Goal: Task Accomplishment & Management: Use online tool/utility

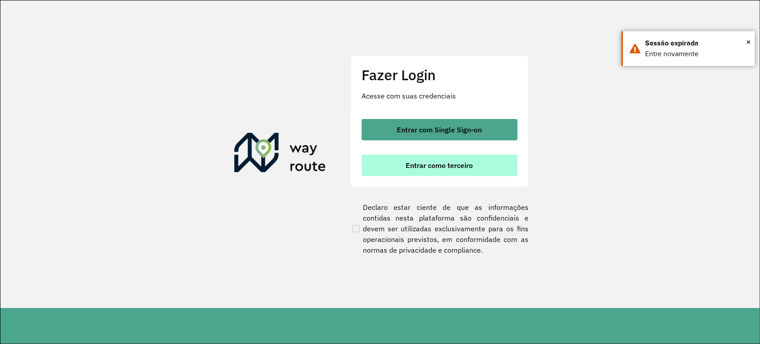
click at [442, 171] on button "Entrar como terceiro" at bounding box center [440, 165] width 156 height 21
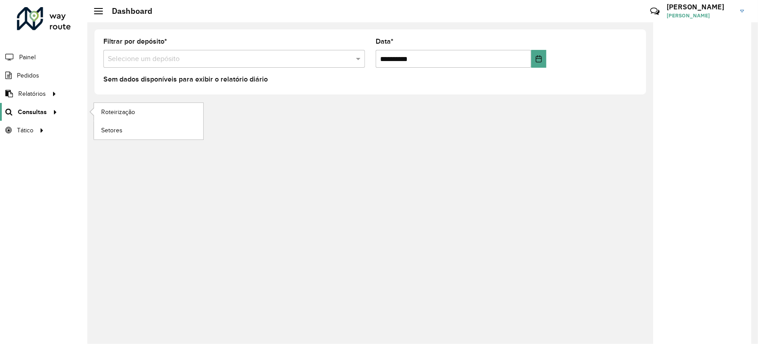
click at [51, 110] on icon at bounding box center [54, 111] width 8 height 13
click at [48, 110] on div at bounding box center [53, 111] width 13 height 9
click at [112, 118] on link "Roteirização" at bounding box center [148, 112] width 109 height 18
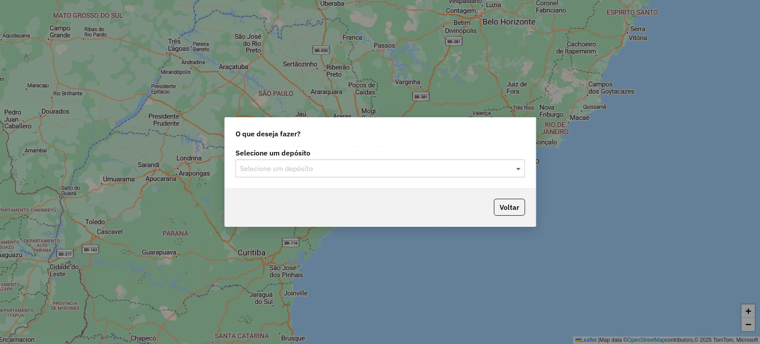
click at [515, 170] on span at bounding box center [519, 168] width 11 height 11
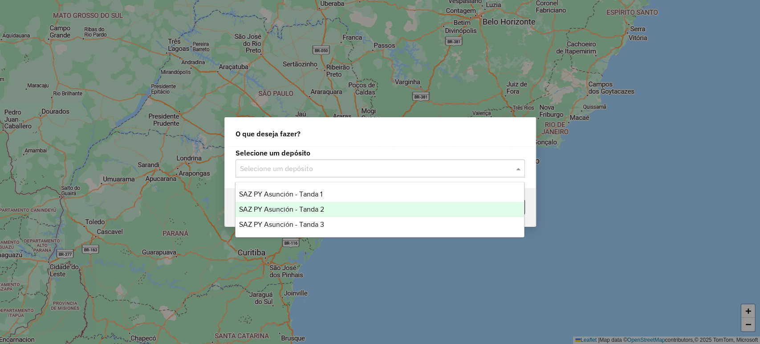
click at [311, 209] on span "SAZ PY Asunción - Tanda 2" at bounding box center [281, 209] width 85 height 8
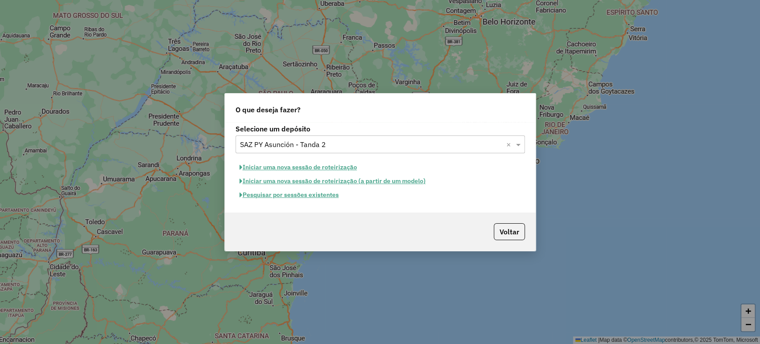
click at [321, 195] on button "Pesquisar por sessões existentes" at bounding box center [289, 195] width 107 height 14
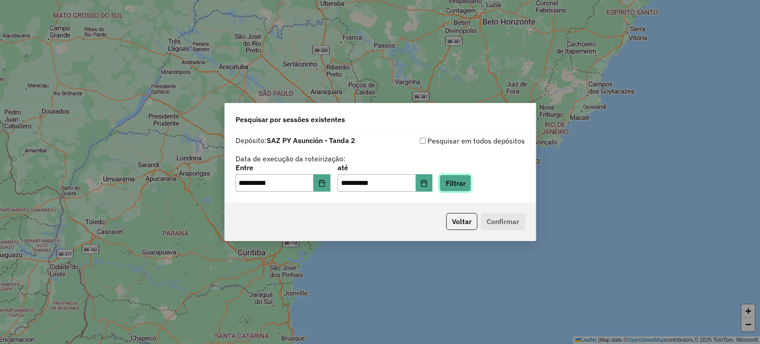
click at [463, 185] on button "Filtrar" at bounding box center [456, 183] width 32 height 17
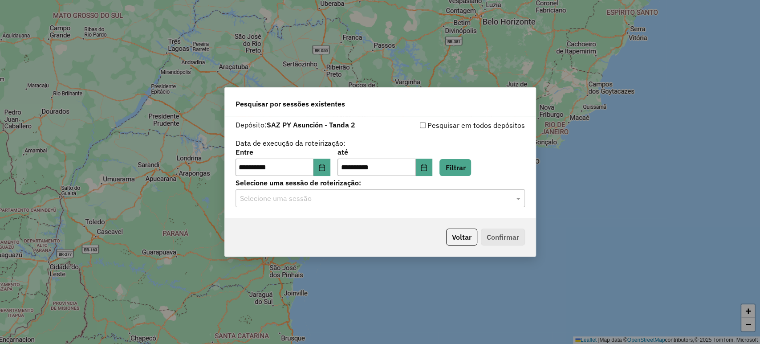
click at [389, 206] on div "Selecione uma sessão" at bounding box center [381, 198] width 290 height 18
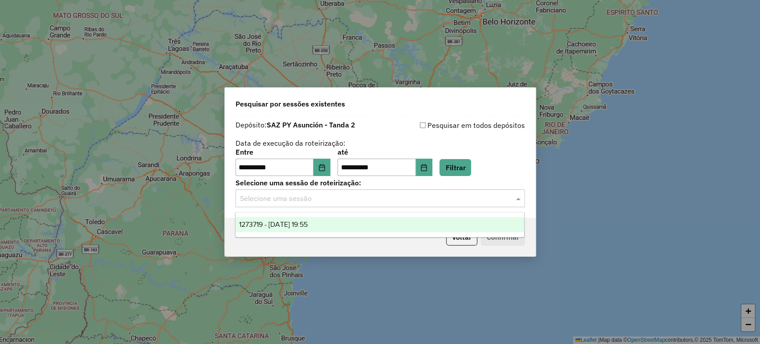
click at [318, 218] on div "1273719 - 11/09/2025 19:55" at bounding box center [380, 224] width 289 height 15
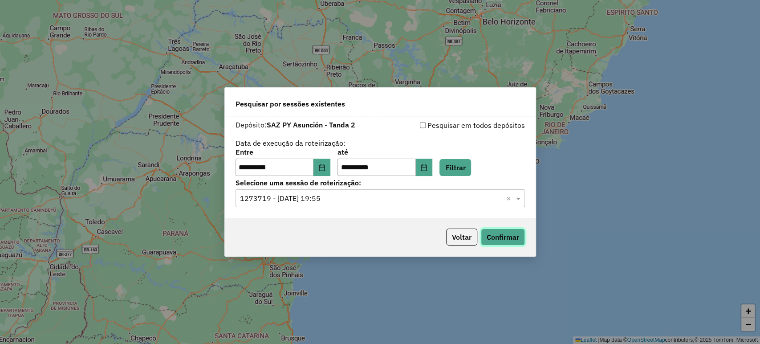
click at [504, 234] on button "Confirmar" at bounding box center [503, 236] width 44 height 17
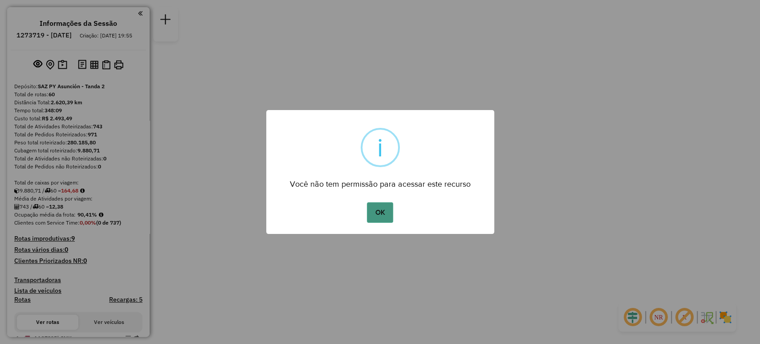
click at [376, 209] on button "OK" at bounding box center [380, 212] width 26 height 20
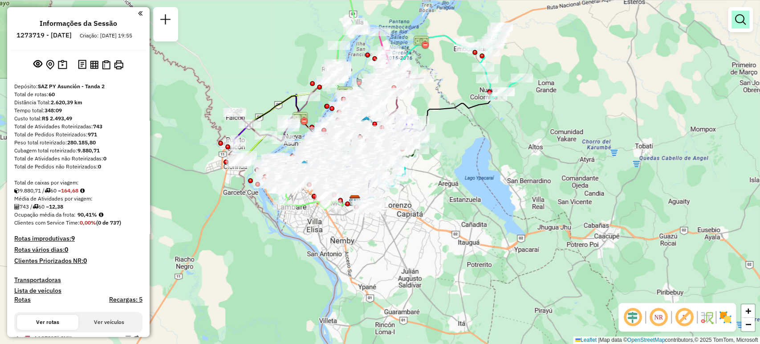
click at [743, 19] on em at bounding box center [740, 19] width 11 height 11
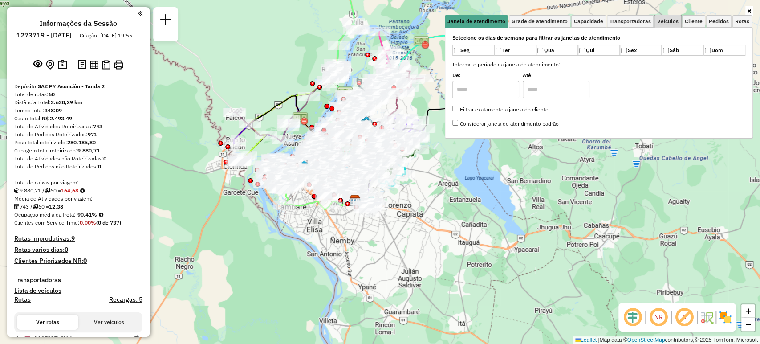
click at [677, 20] on span "Veículos" at bounding box center [667, 21] width 21 height 5
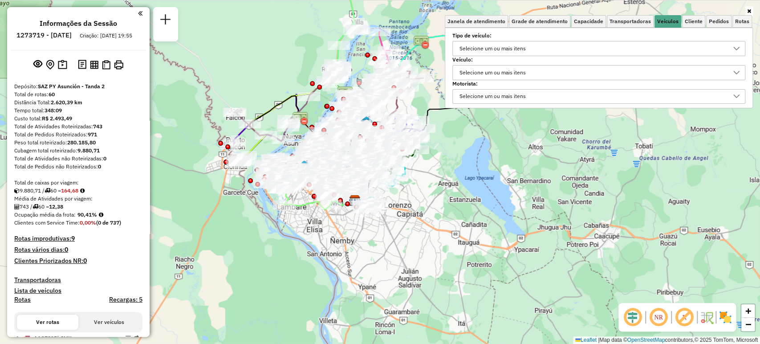
click at [506, 49] on div "Selecione um ou mais itens" at bounding box center [493, 48] width 73 height 14
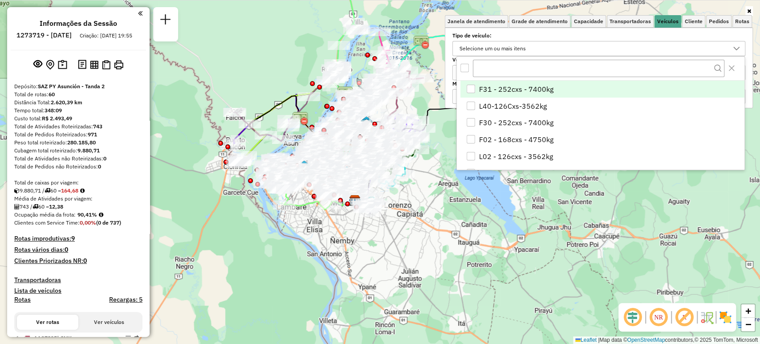
scroll to position [5, 31]
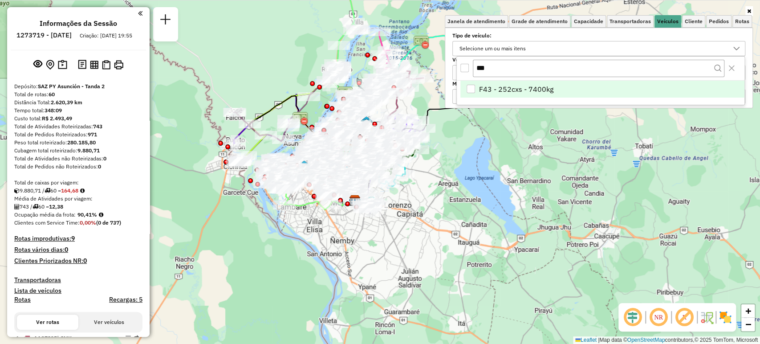
type input "***"
click at [470, 87] on div "F43 - 252cxs - 7400kg" at bounding box center [471, 89] width 8 height 8
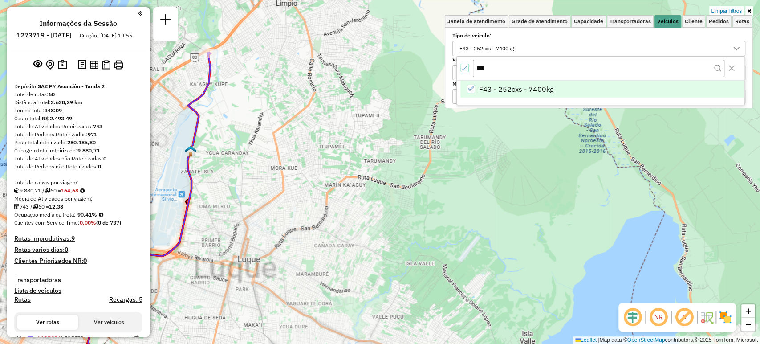
drag, startPoint x: 310, startPoint y: 128, endPoint x: 353, endPoint y: 143, distance: 45.8
click at [352, 143] on div "Limpar filtros Janela de atendimento Grade de atendimento Capacidade Transporta…" at bounding box center [380, 172] width 760 height 344
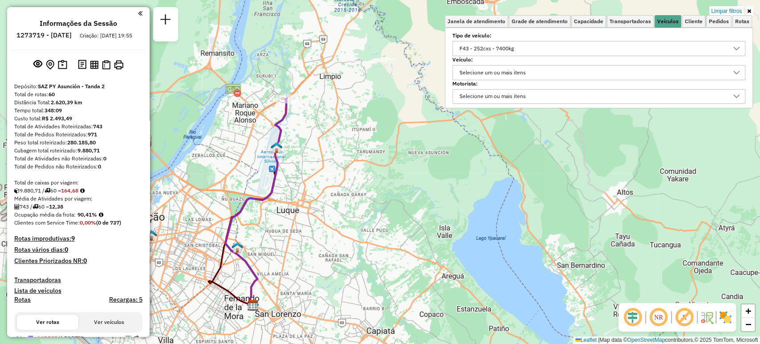
drag, startPoint x: 340, startPoint y: 189, endPoint x: 328, endPoint y: 153, distance: 38.2
click at [328, 153] on div "Limpar filtros Janela de atendimento Grade de atendimento Capacidade Transporta…" at bounding box center [380, 172] width 760 height 344
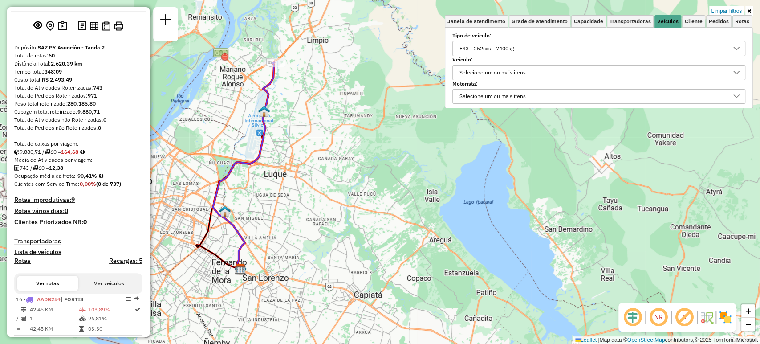
scroll to position [60, 0]
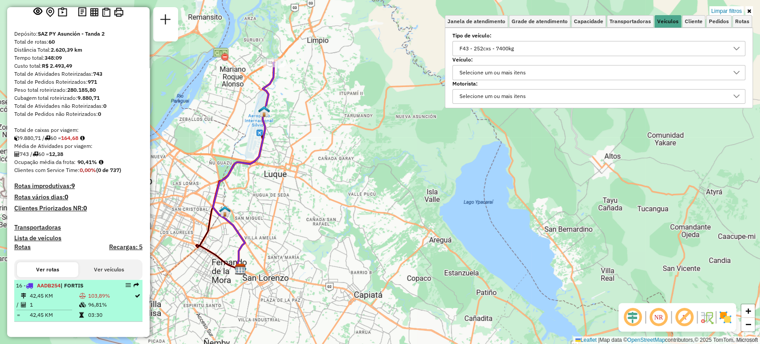
click at [94, 295] on td "103,89%" at bounding box center [111, 295] width 46 height 9
select select "**********"
